Goal: Find specific page/section: Find specific page/section

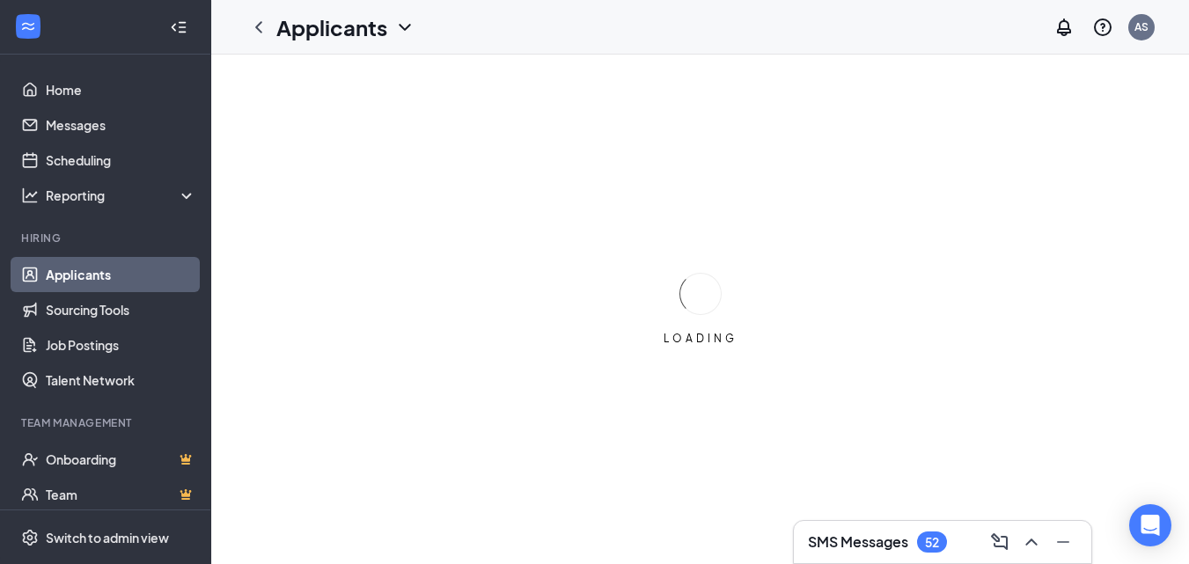
click at [1028, 539] on div at bounding box center [1030, 542] width 32 height 28
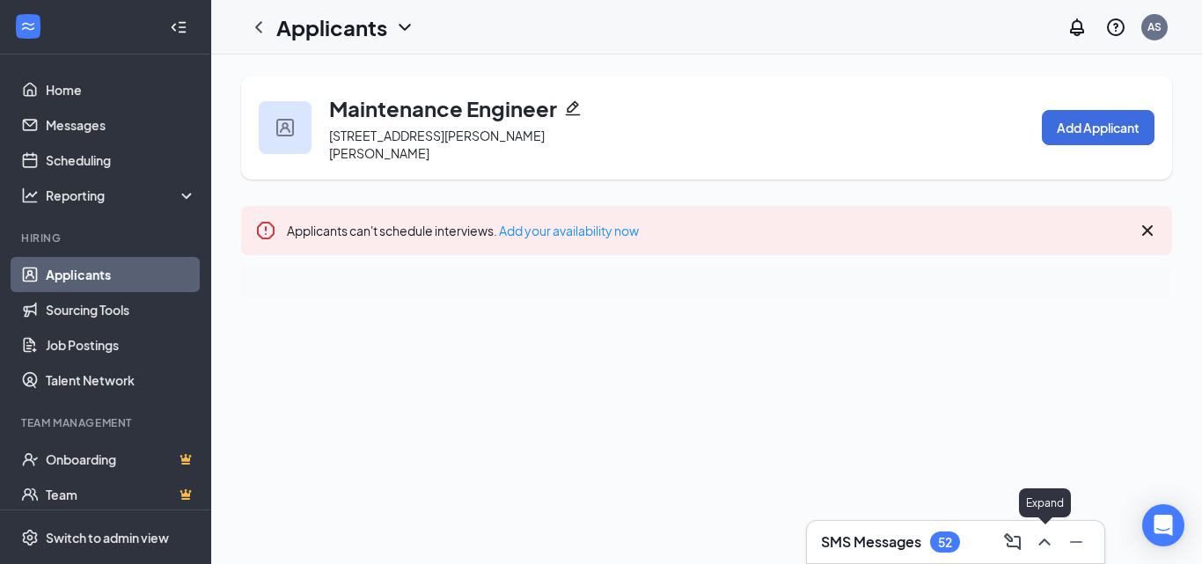
click at [1044, 538] on icon "ChevronUp" at bounding box center [1044, 542] width 21 height 21
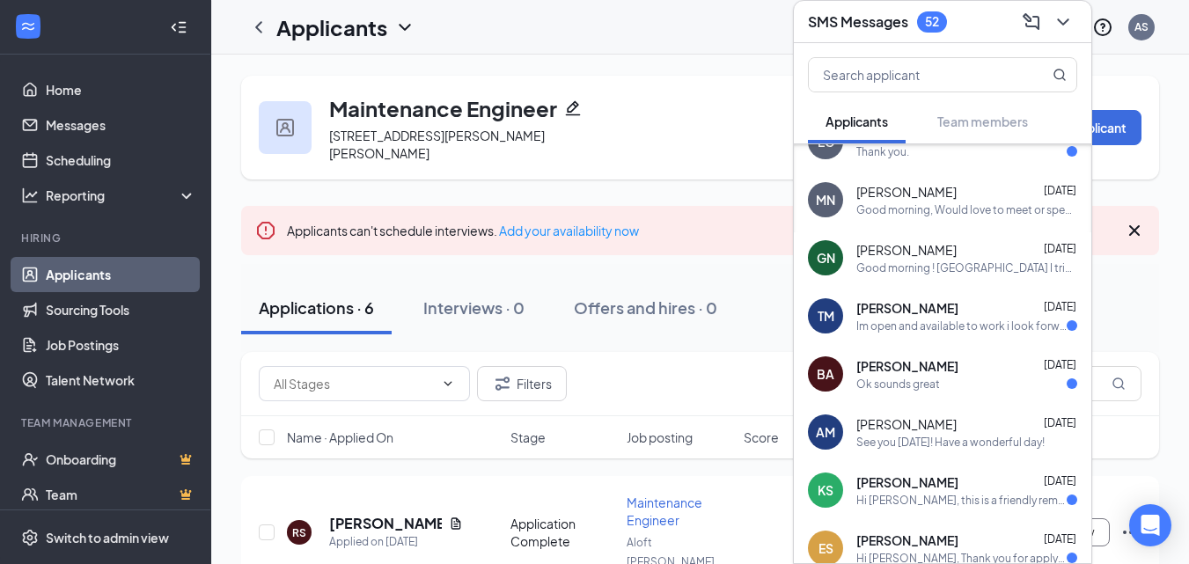
scroll to position [250, 0]
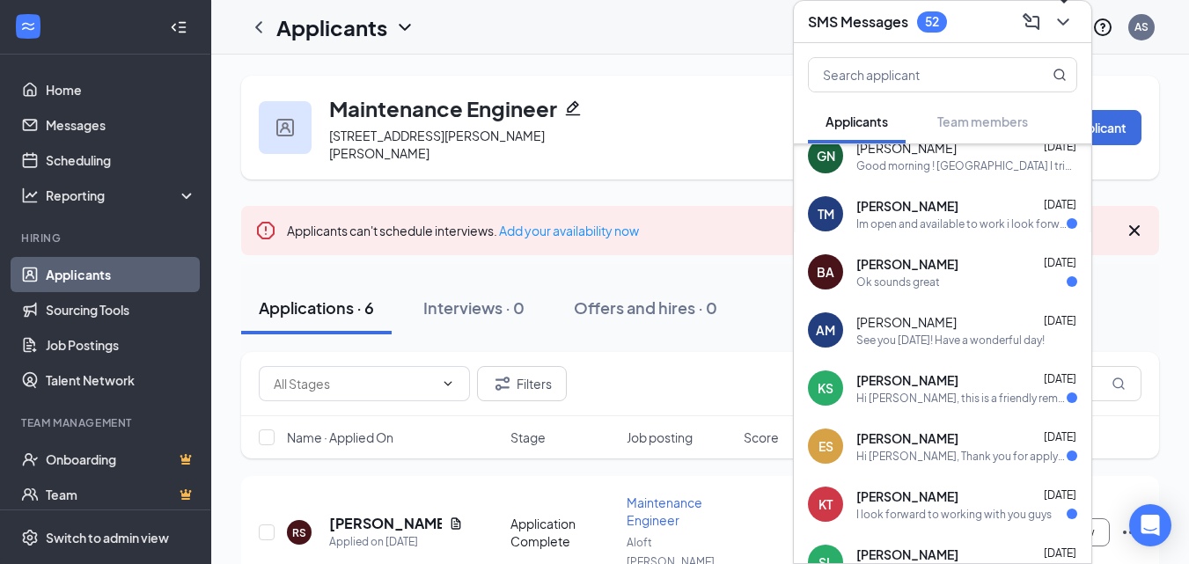
click at [1065, 13] on icon "ChevronDown" at bounding box center [1063, 21] width 21 height 21
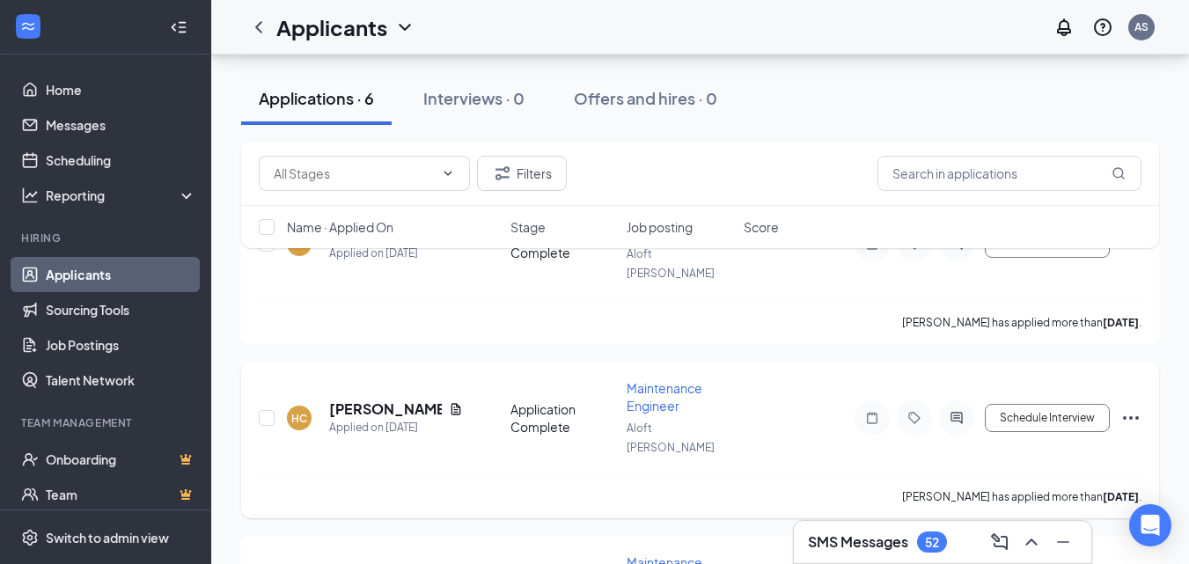
scroll to position [829, 0]
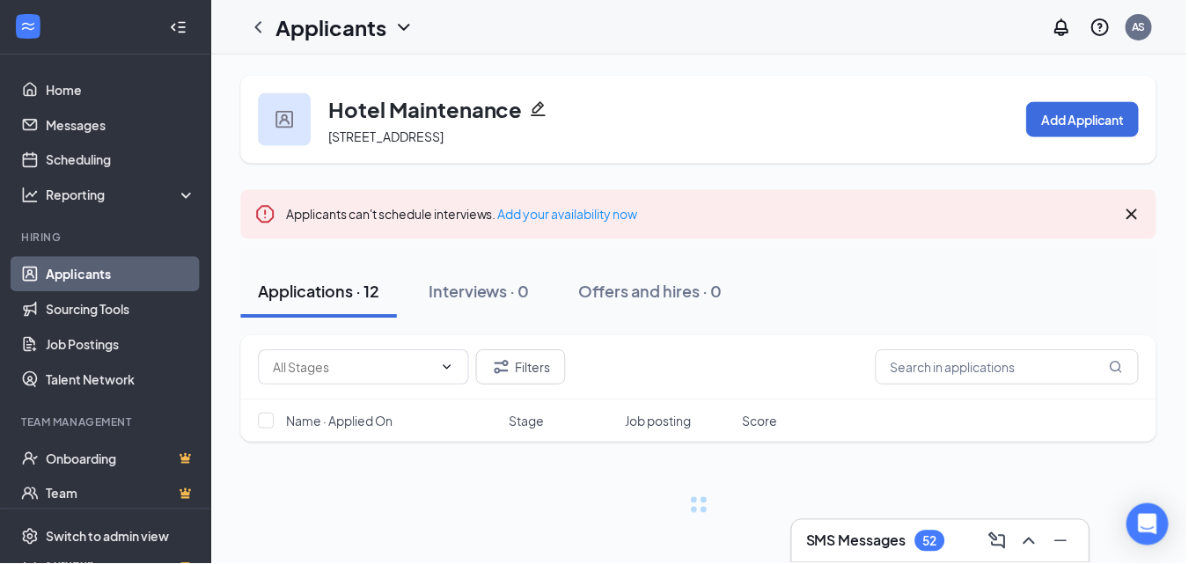
click at [1142, 217] on icon "Cross" at bounding box center [1134, 214] width 21 height 21
